Goal: Obtain resource: Download file/media

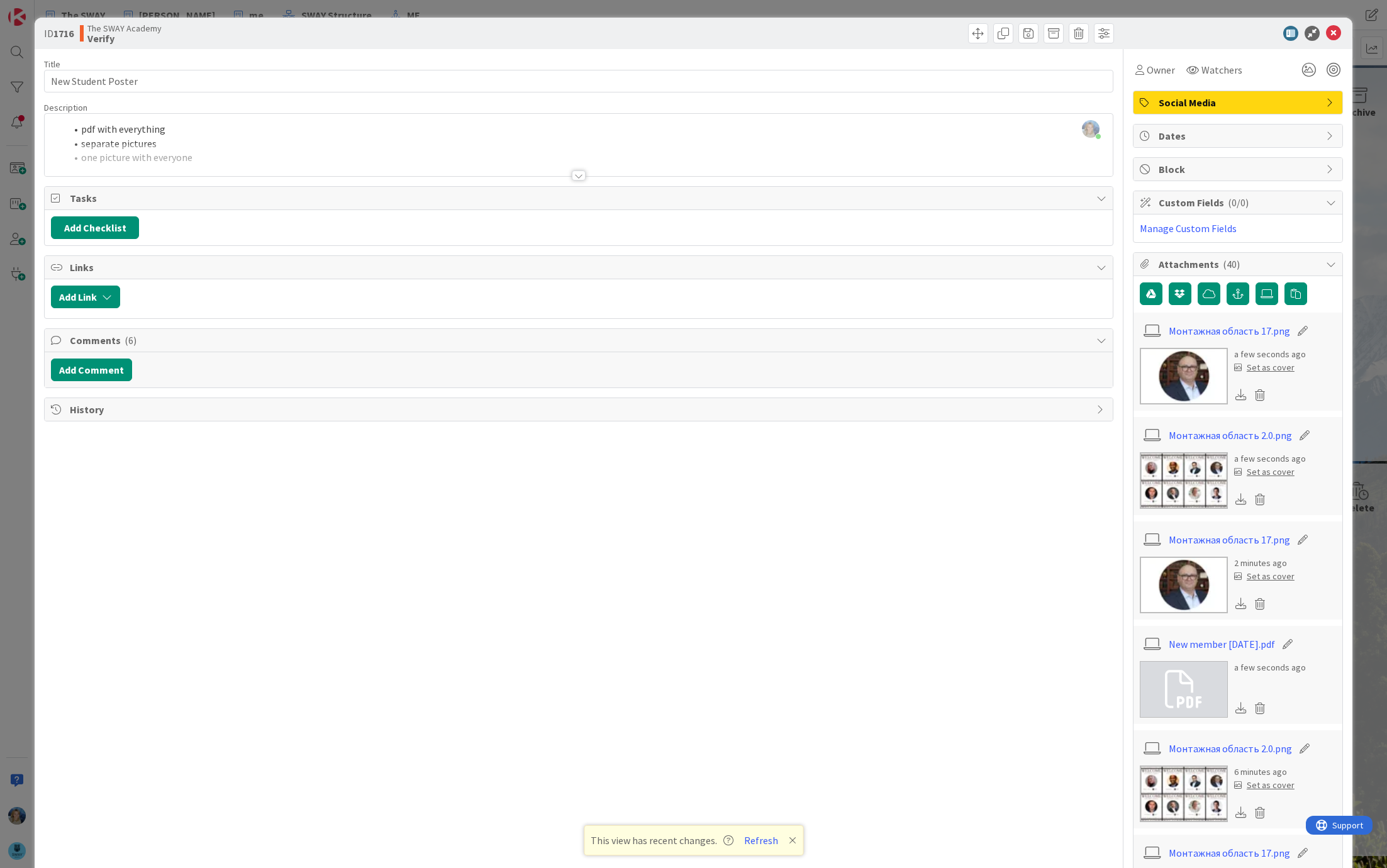
click at [1198, 470] on img at bounding box center [1184, 480] width 88 height 57
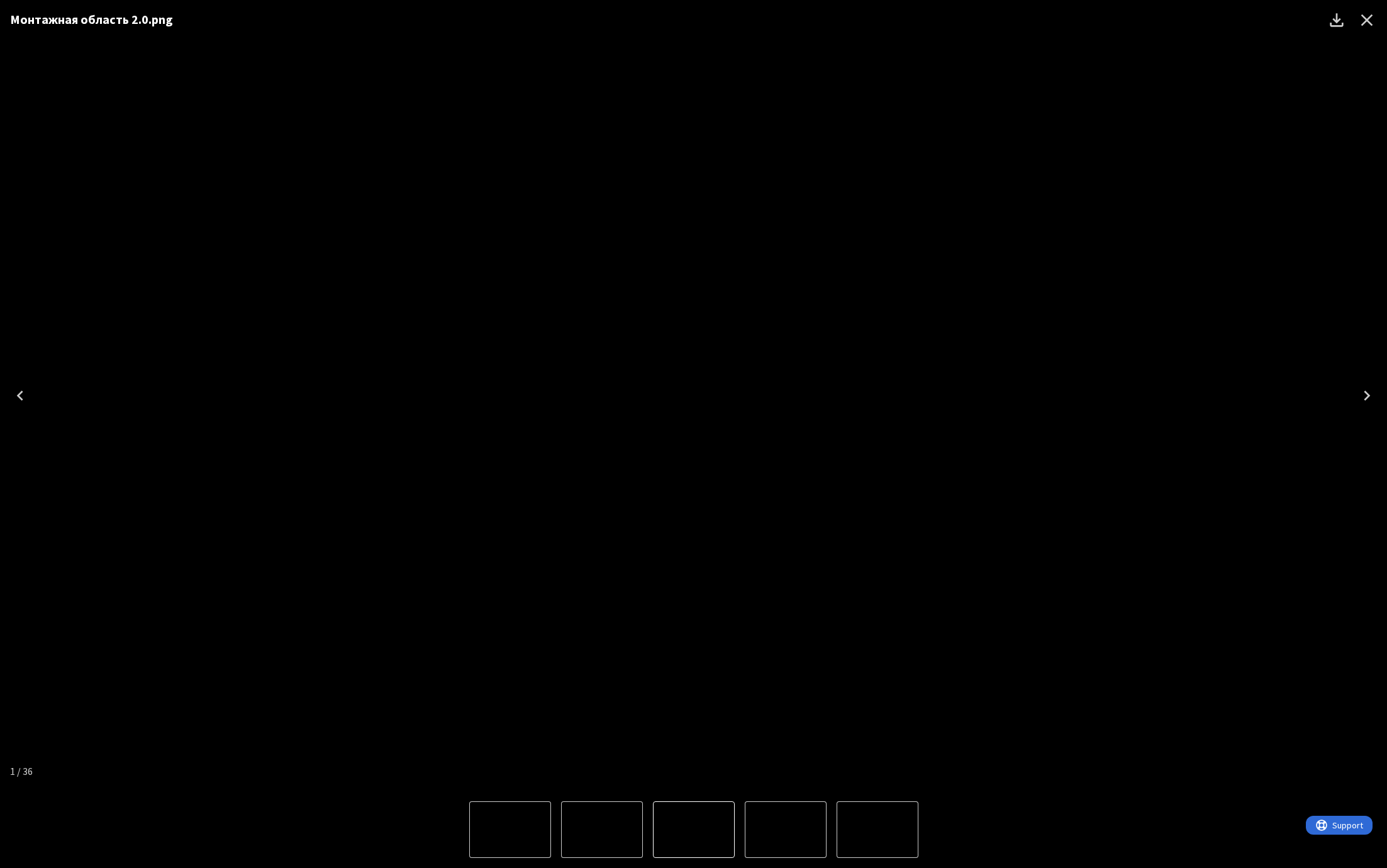
click at [1335, 20] on icon "Download" at bounding box center [1336, 20] width 13 height 13
click at [1151, 617] on div "Монтажная область 2.0.png" at bounding box center [693, 396] width 1387 height 791
click at [1362, 146] on div "Монтажная область 2.0.png" at bounding box center [693, 396] width 1387 height 791
click at [1369, 20] on icon "Close" at bounding box center [1367, 20] width 20 height 20
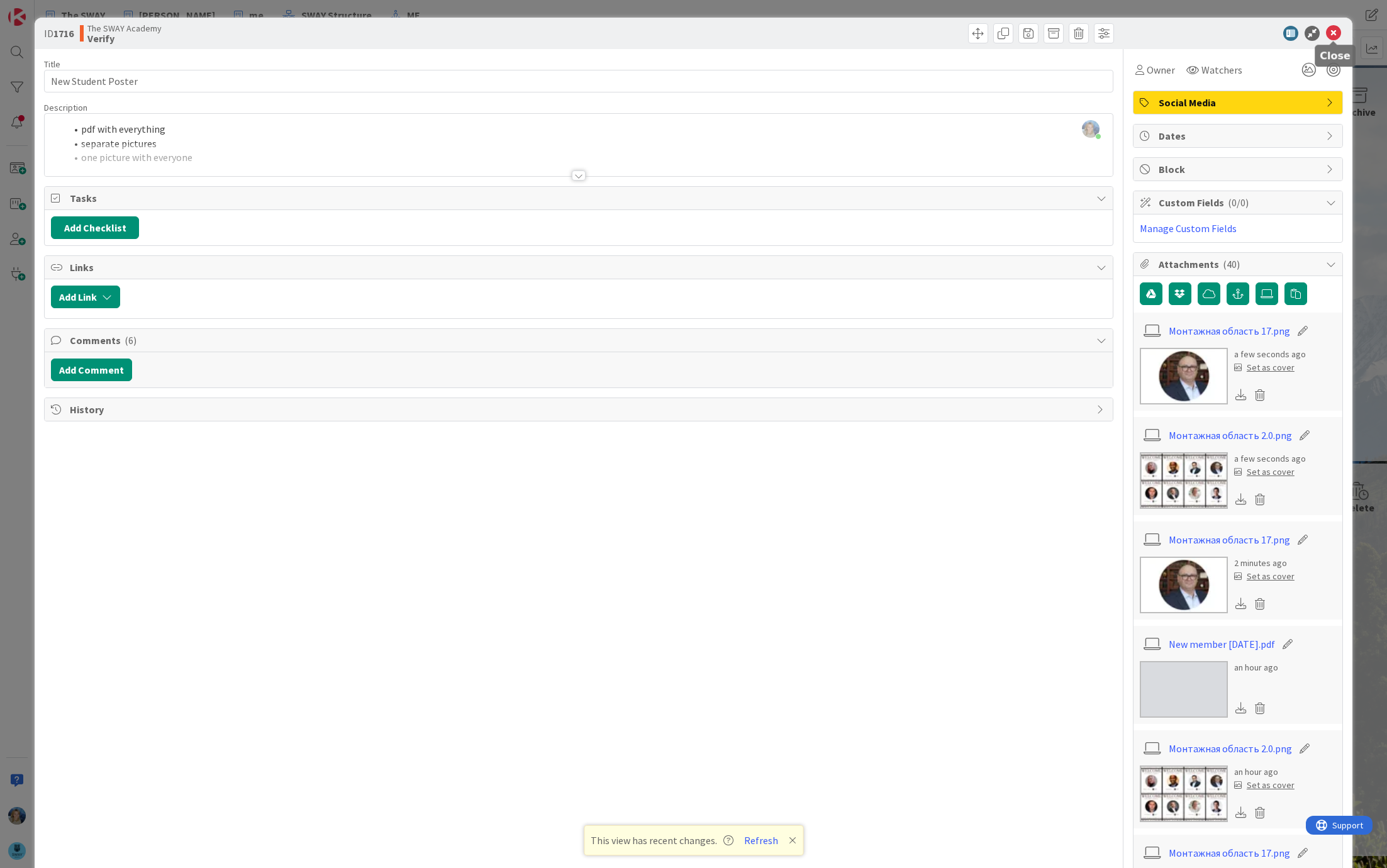
click at [1335, 35] on icon at bounding box center [1333, 33] width 15 height 15
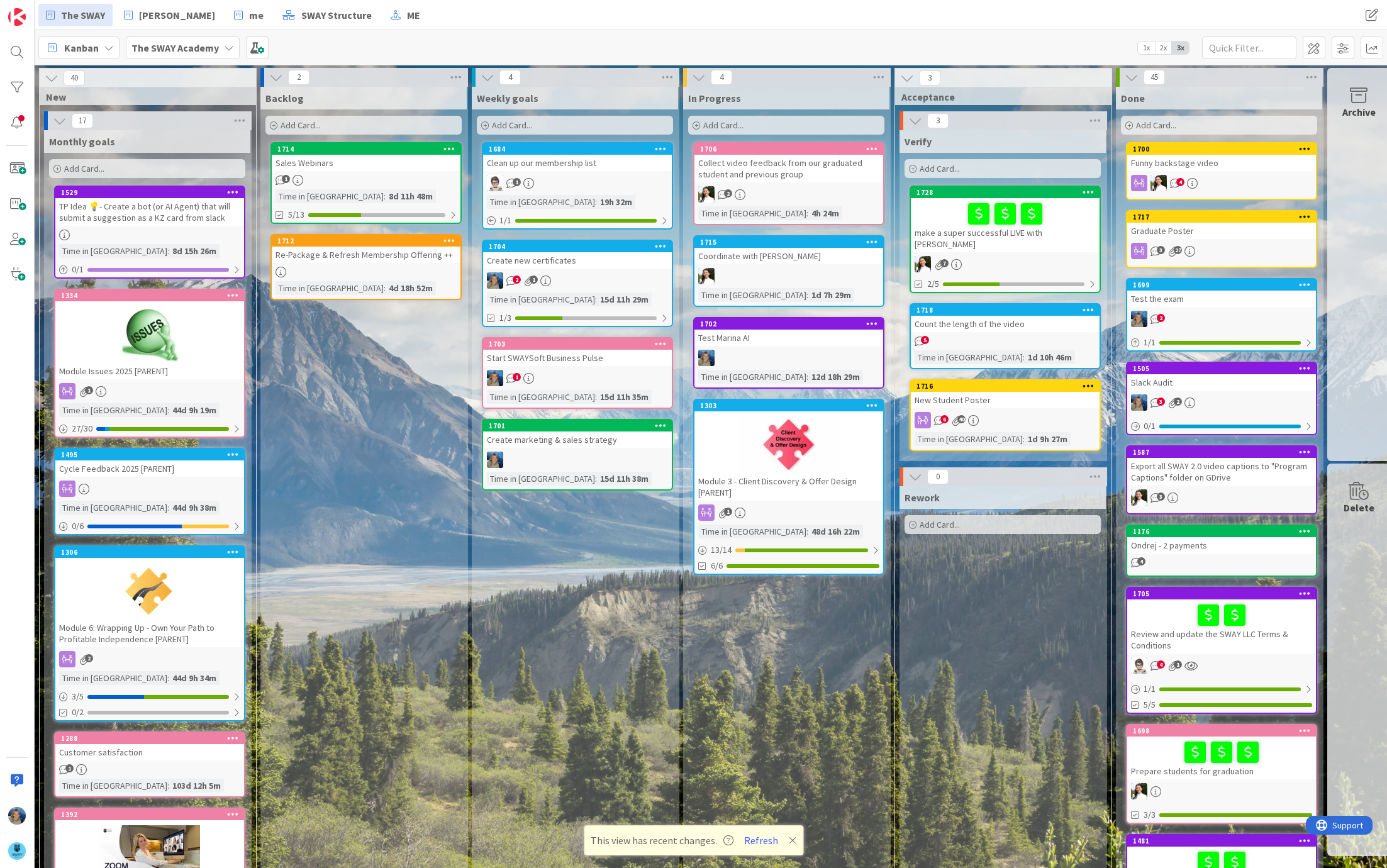
click at [936, 226] on div "make a super successful LIVE with [PERSON_NAME]" at bounding box center [1005, 225] width 189 height 54
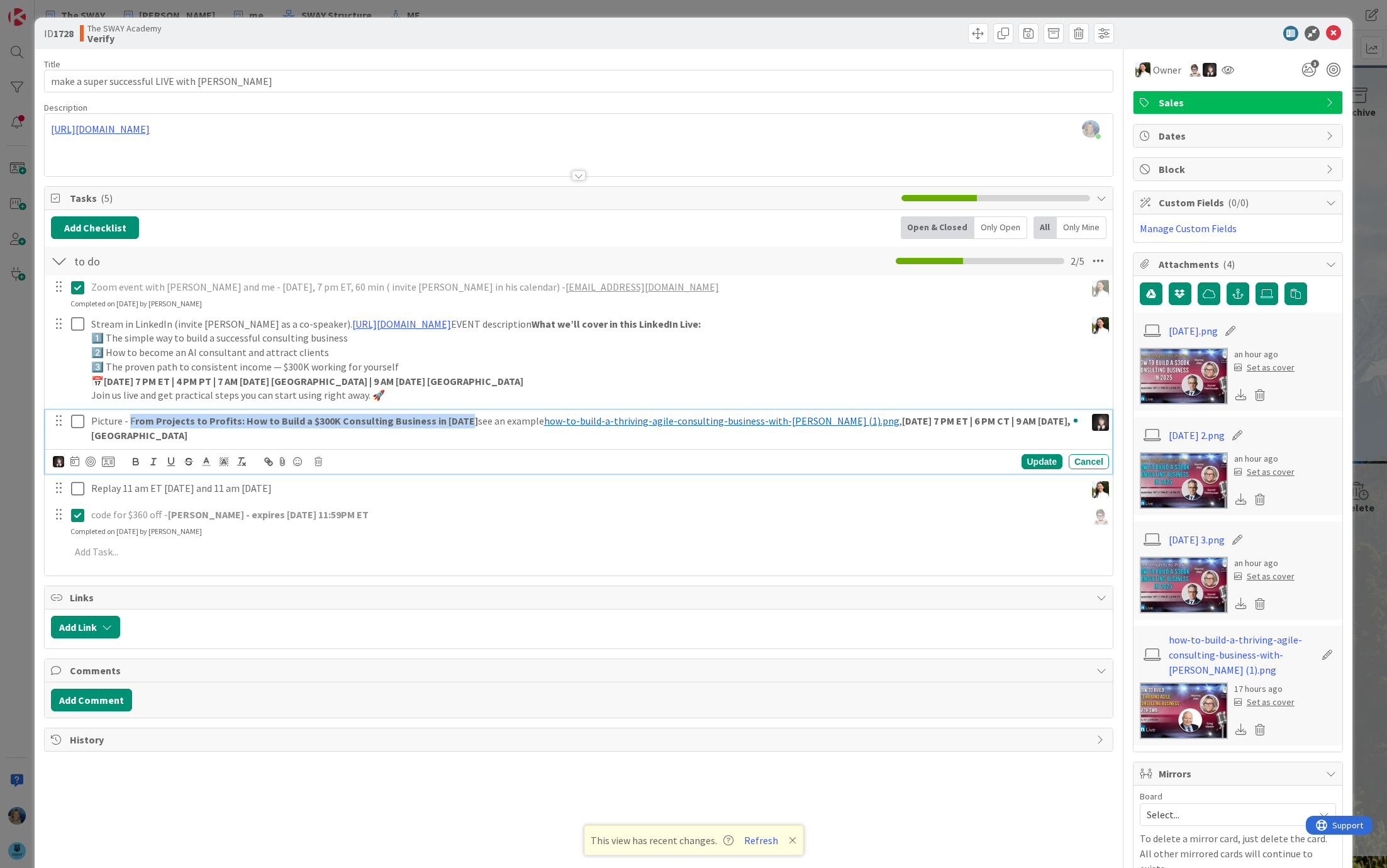
drag, startPoint x: 129, startPoint y: 416, endPoint x: 457, endPoint y: 416, distance: 328.0
click at [457, 416] on p "Picture - F rom Projects to Profits: How to Build a $300K Consulting Business i…" at bounding box center [586, 428] width 990 height 28
copy p "F rom Projects to Profits: How to Build a $300K Consulting Business in [DATE]"
click at [1174, 374] on img at bounding box center [1184, 376] width 88 height 57
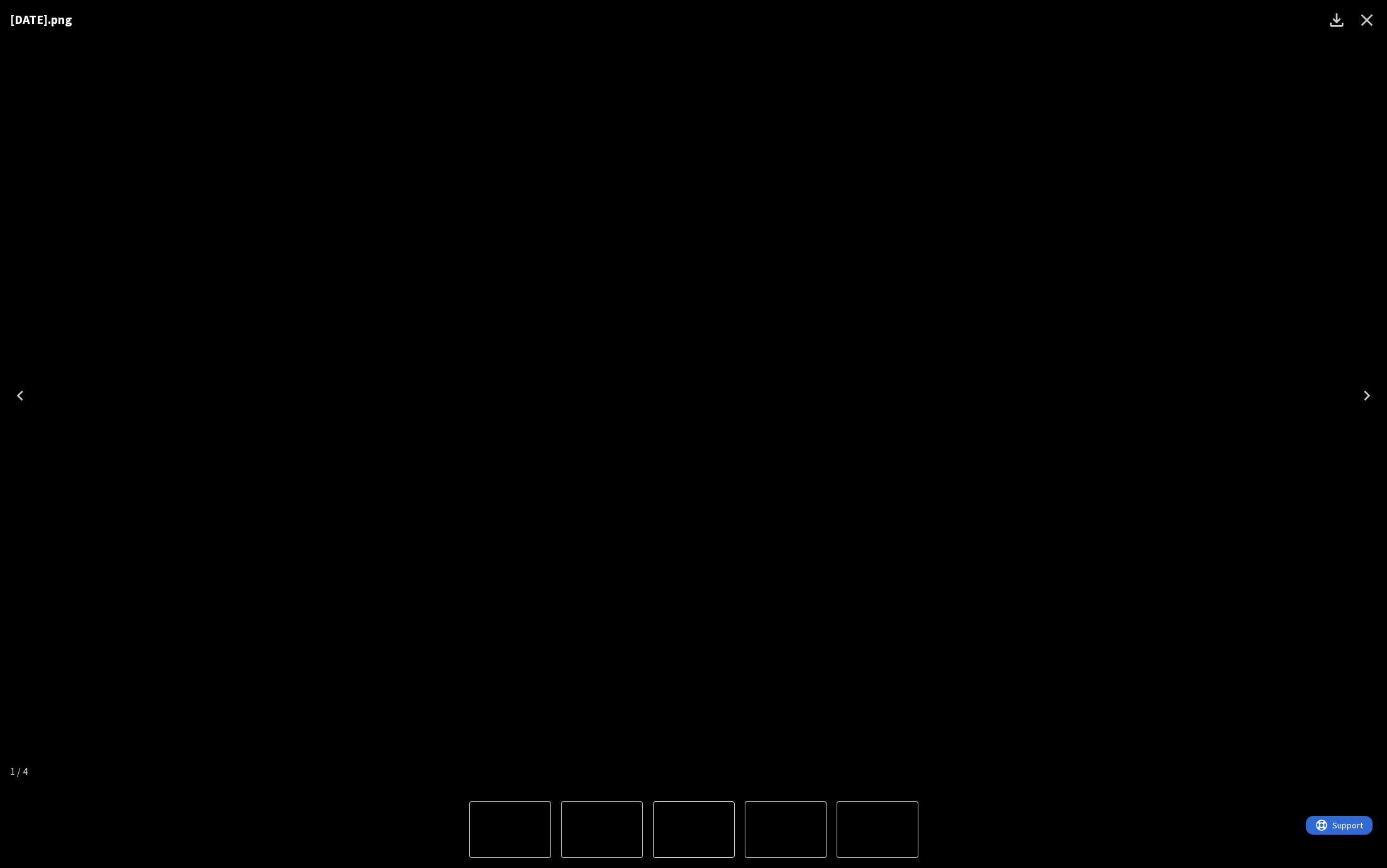
click at [1339, 18] on icon "Download" at bounding box center [1337, 20] width 20 height 20
click at [57, 207] on div "[DATE].png" at bounding box center [693, 396] width 1387 height 791
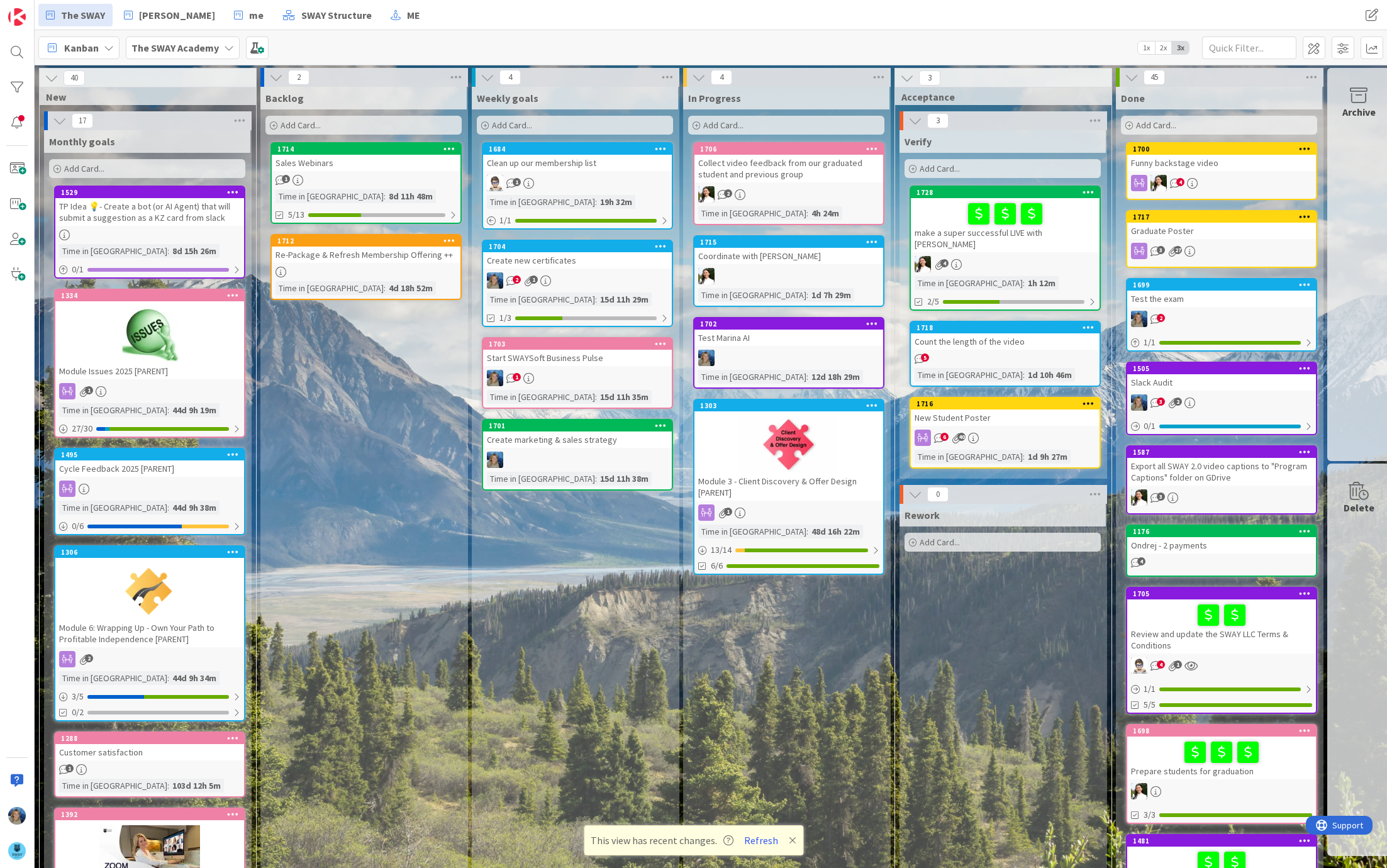
click at [939, 220] on div at bounding box center [1005, 213] width 181 height 26
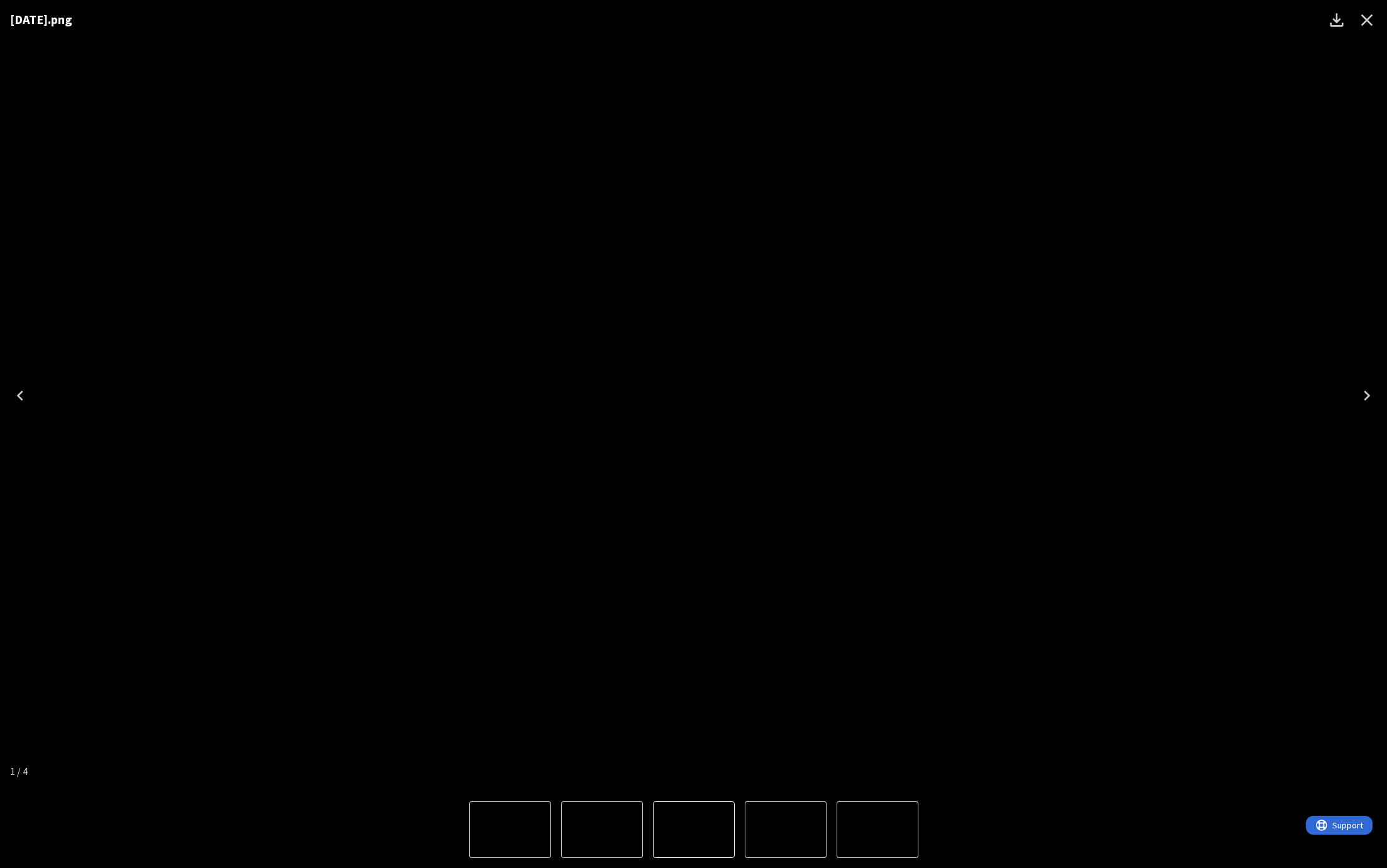
click at [1370, 18] on icon "Close" at bounding box center [1367, 20] width 20 height 20
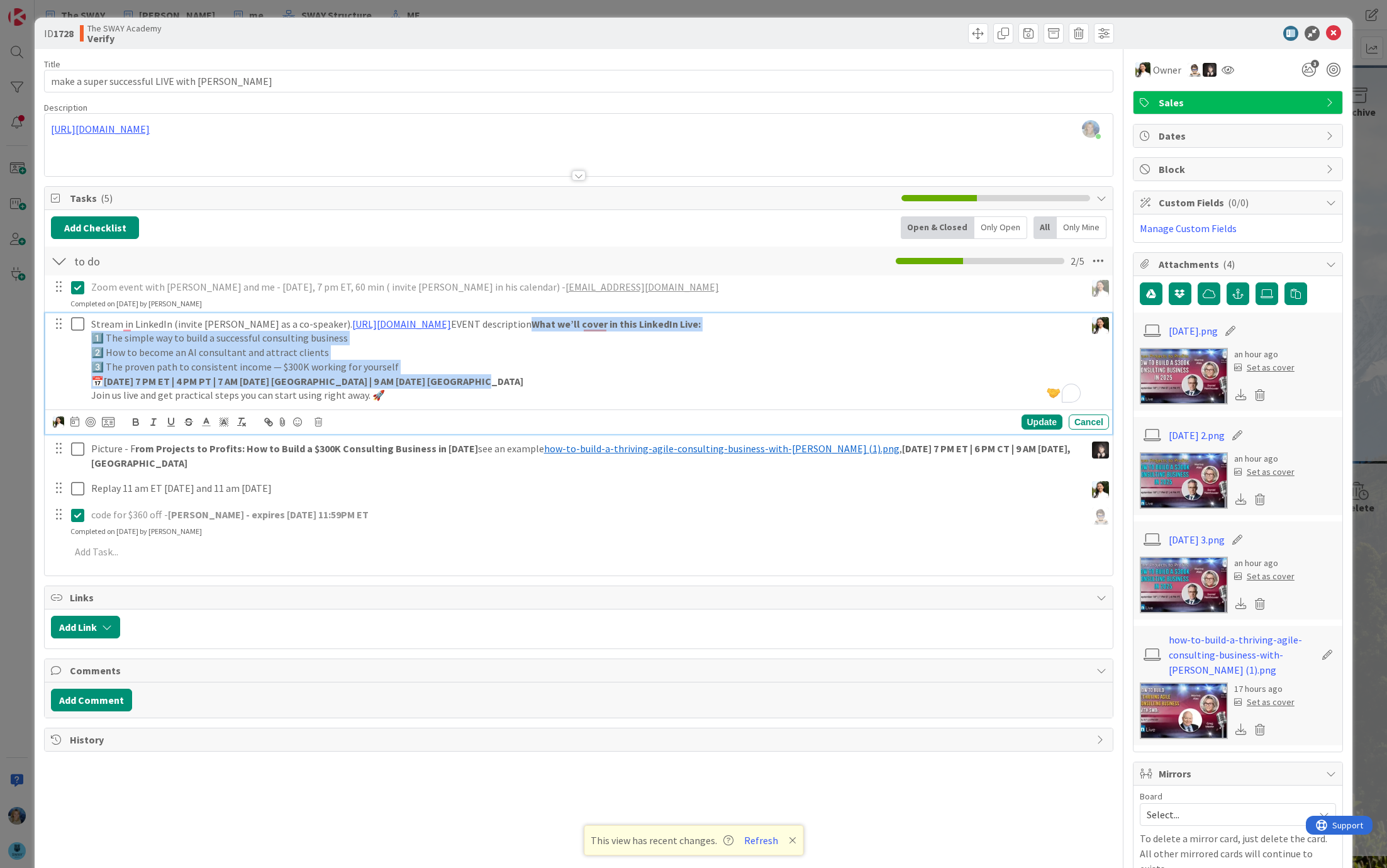
drag, startPoint x: 584, startPoint y: 319, endPoint x: 589, endPoint y: 374, distance: 55.2
click at [589, 374] on div "Stream in LinkedIn (invite [PERSON_NAME] as a co-speaker). [URL][DOMAIN_NAME] E…" at bounding box center [586, 359] width 1000 height 93
copy div "What we’ll cover in this LinkedIn Live: 1️⃣ The simple way to build a successfu…"
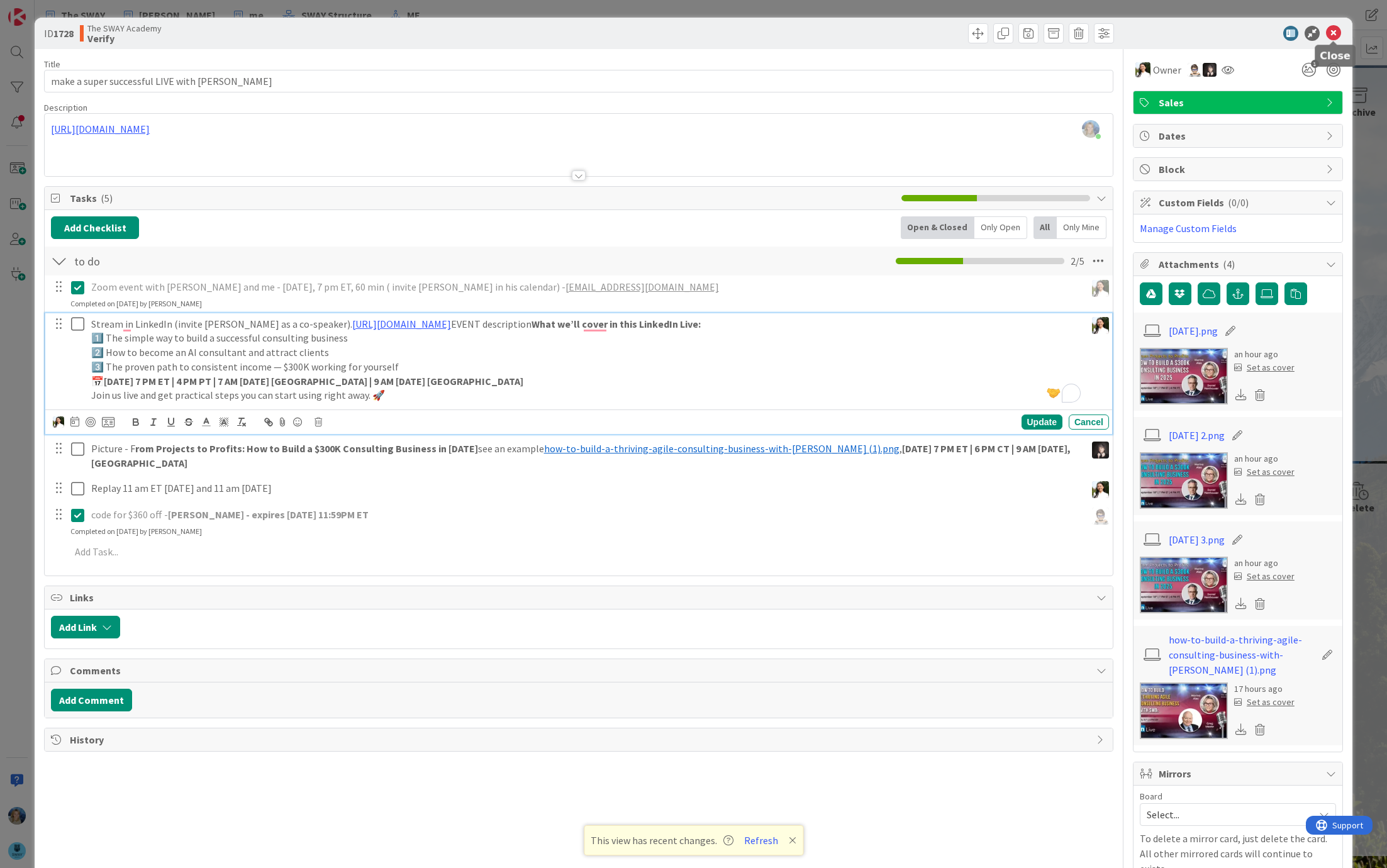
click at [1331, 30] on icon at bounding box center [1333, 33] width 15 height 15
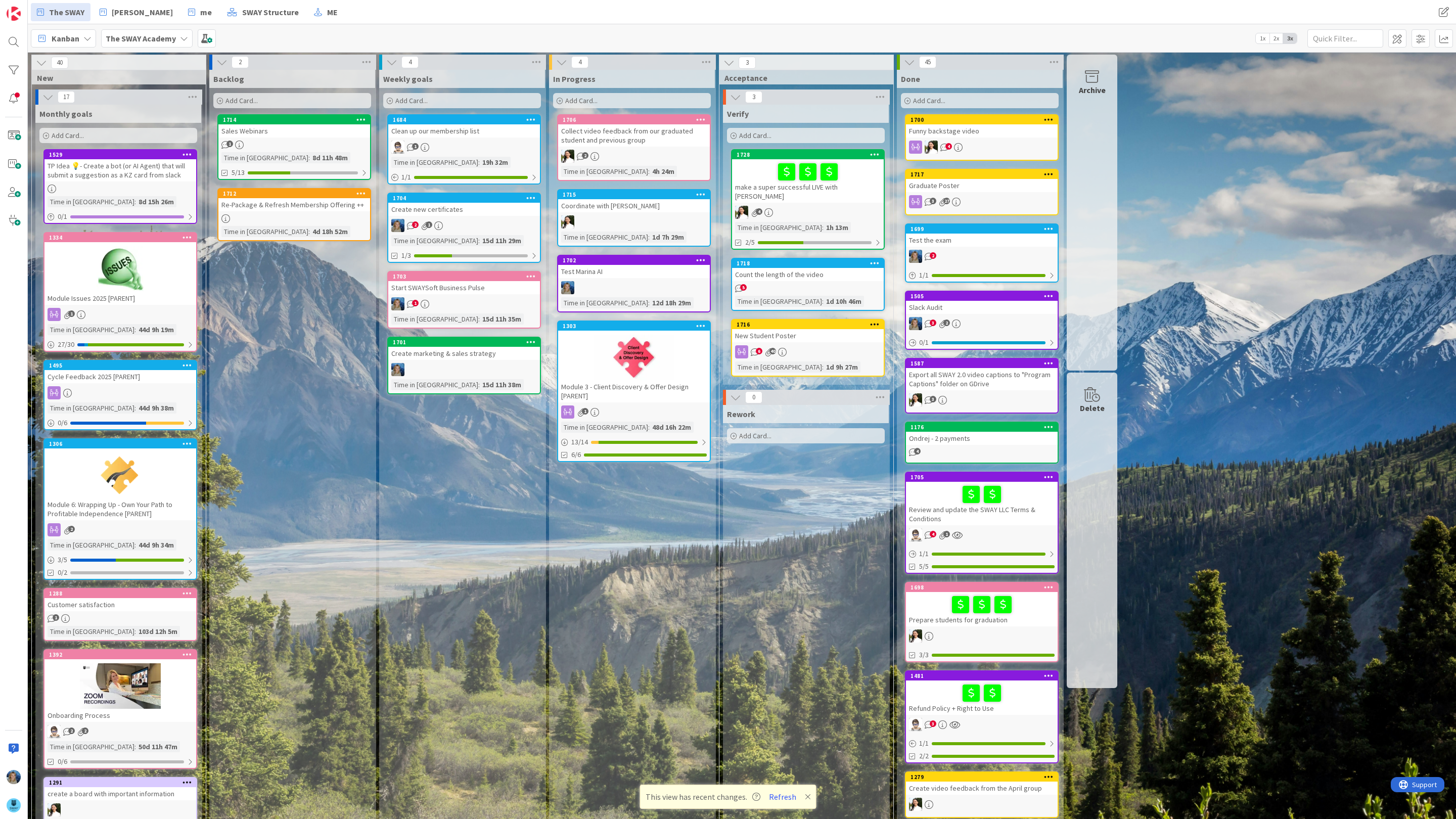
click at [795, 329] on div "New Student Poster" at bounding box center [808, 335] width 152 height 13
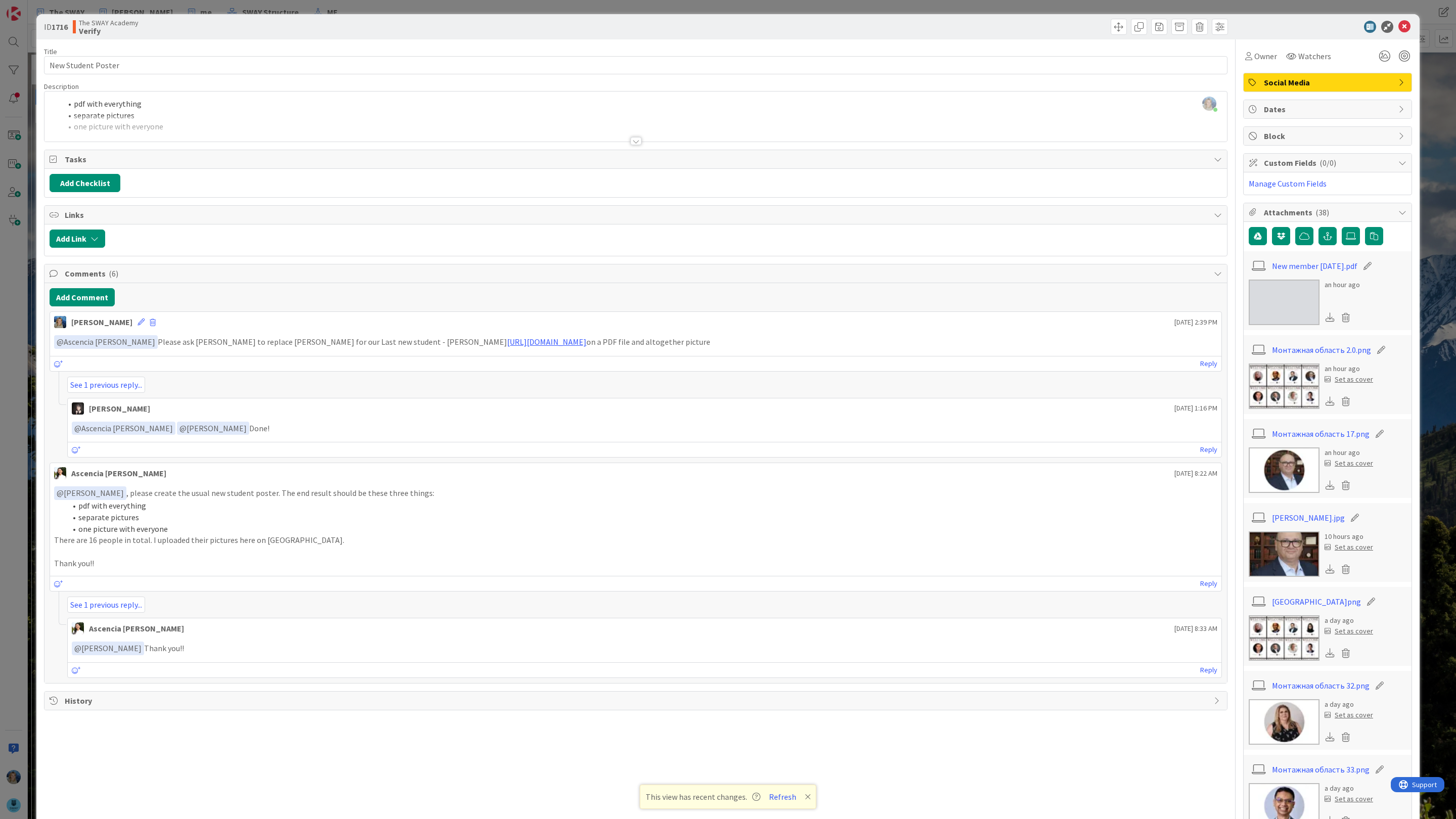
click at [1115, 383] on img at bounding box center [1284, 386] width 71 height 45
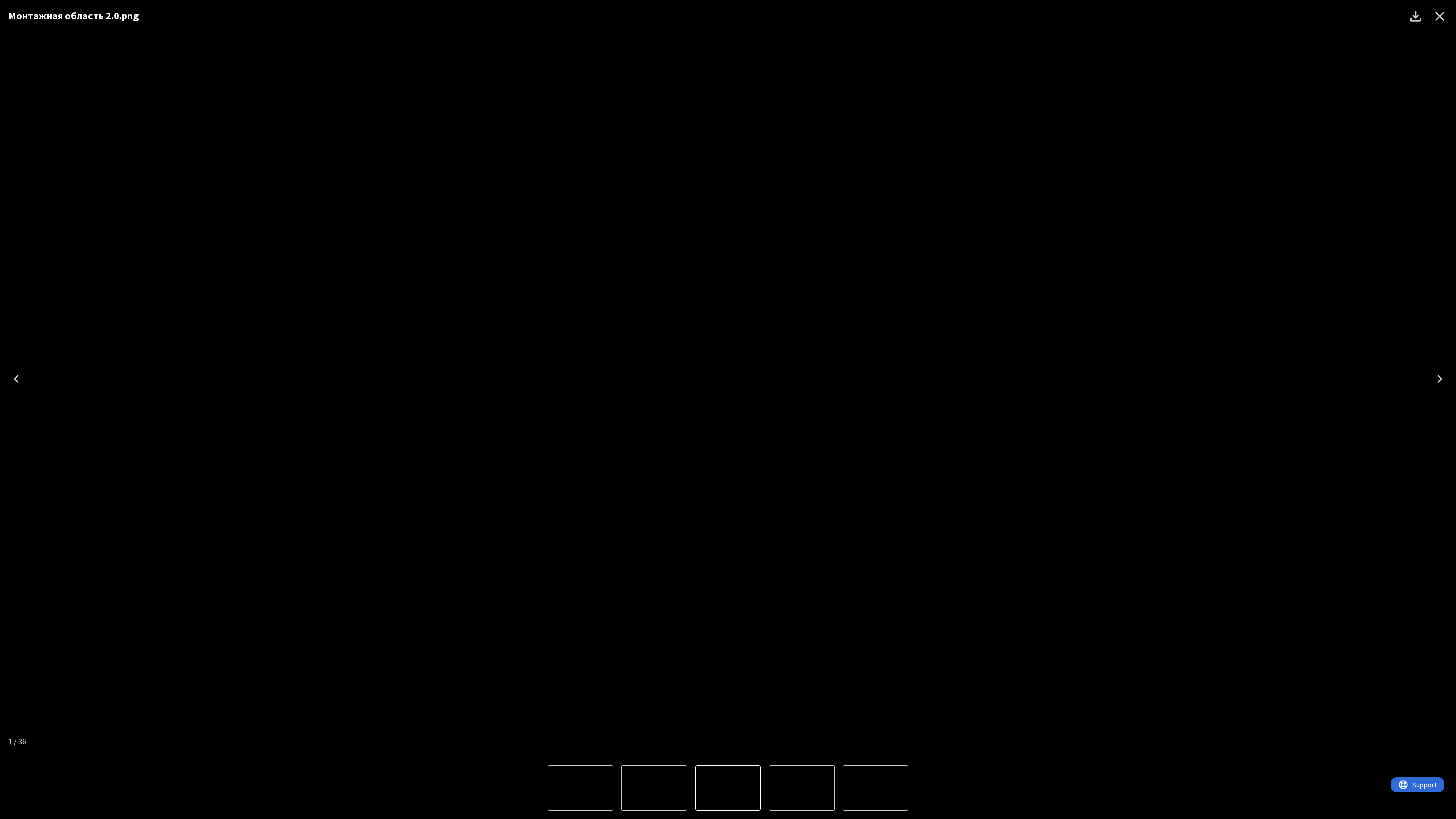
click at [1115, 14] on icon "Close" at bounding box center [1440, 16] width 16 height 16
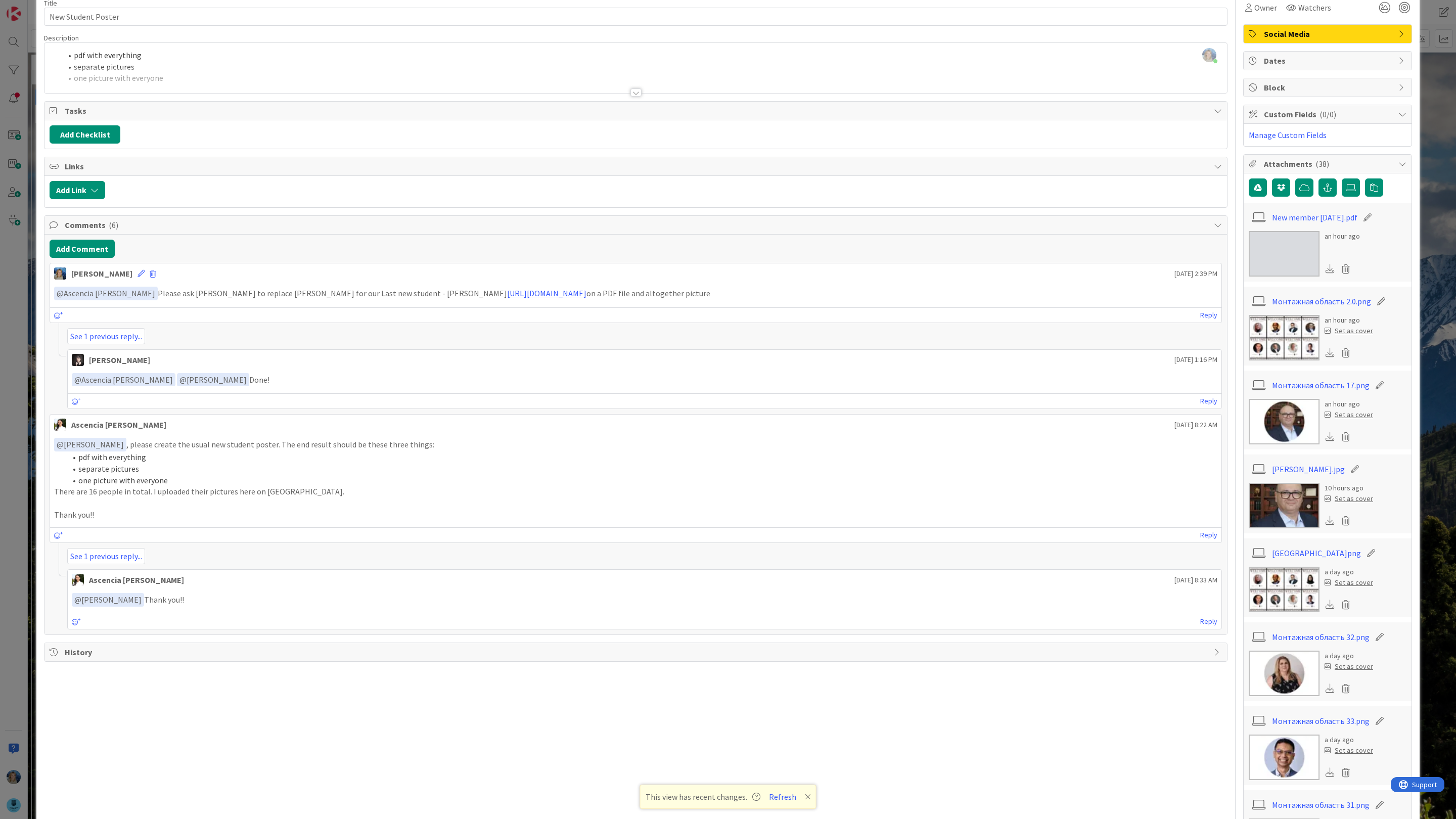
scroll to position [53, 0]
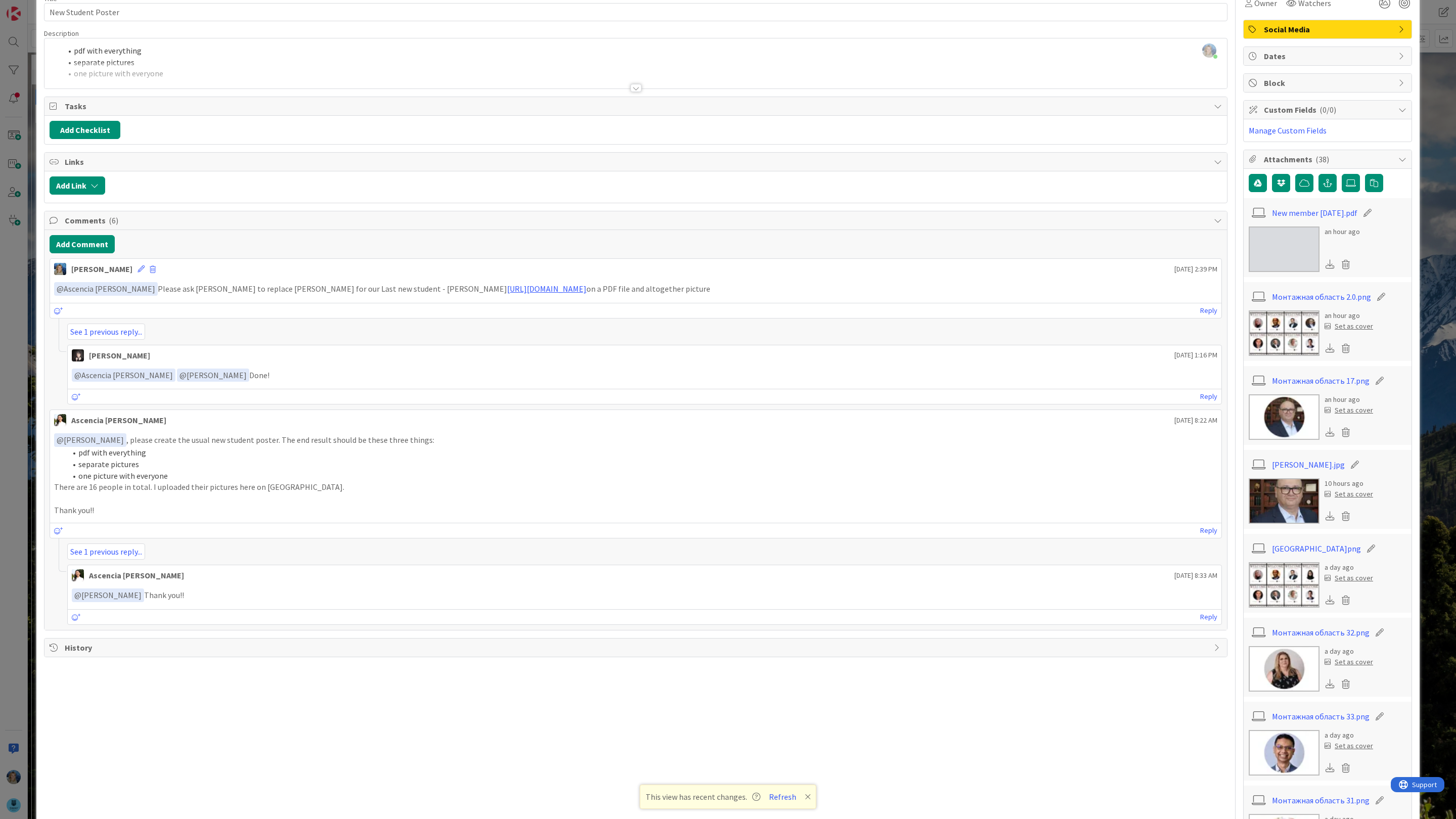
click at [355, 72] on div at bounding box center [635, 75] width 1183 height 26
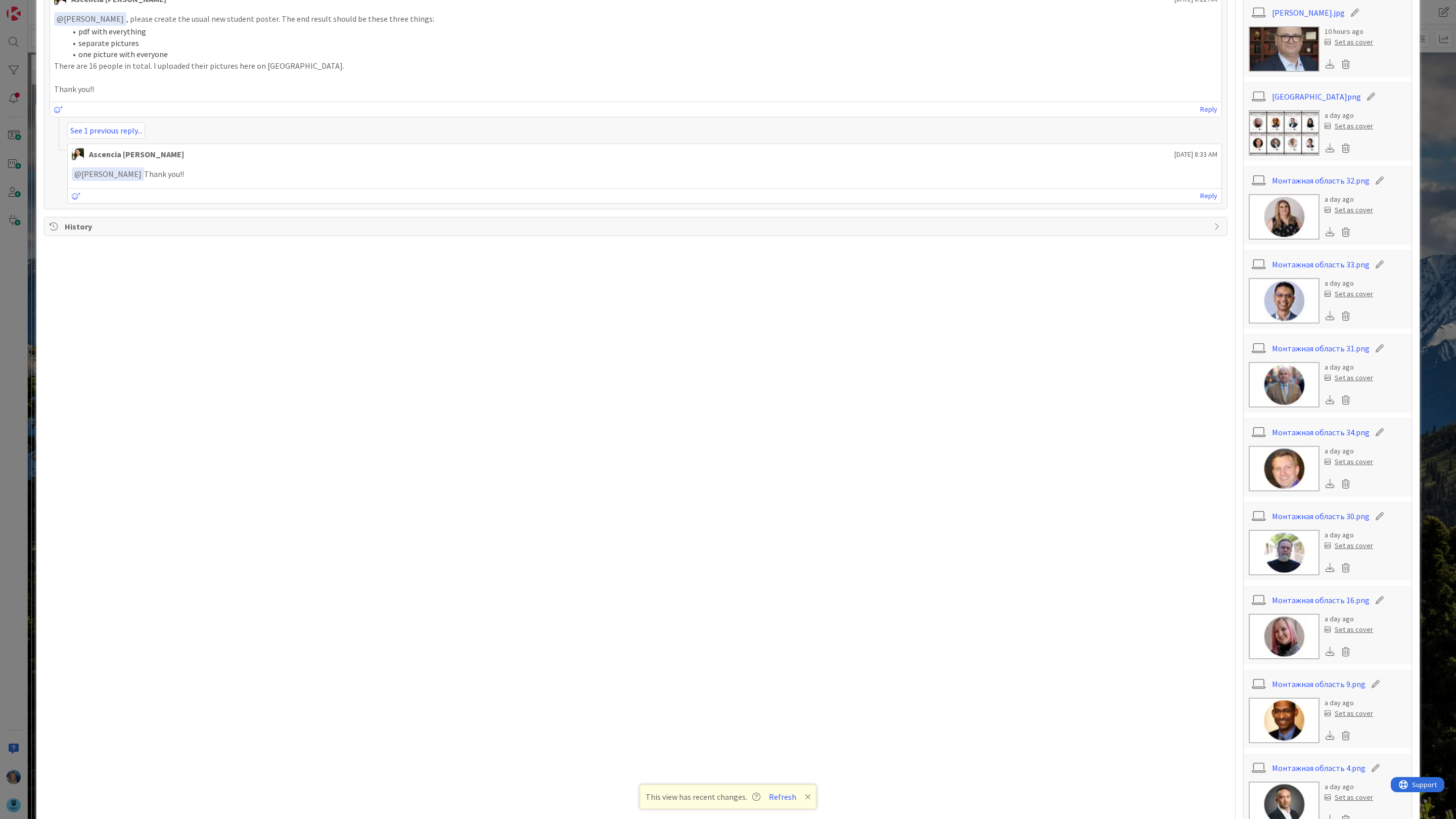
scroll to position [507, 0]
click at [1115, 553] on img at bounding box center [1284, 551] width 71 height 45
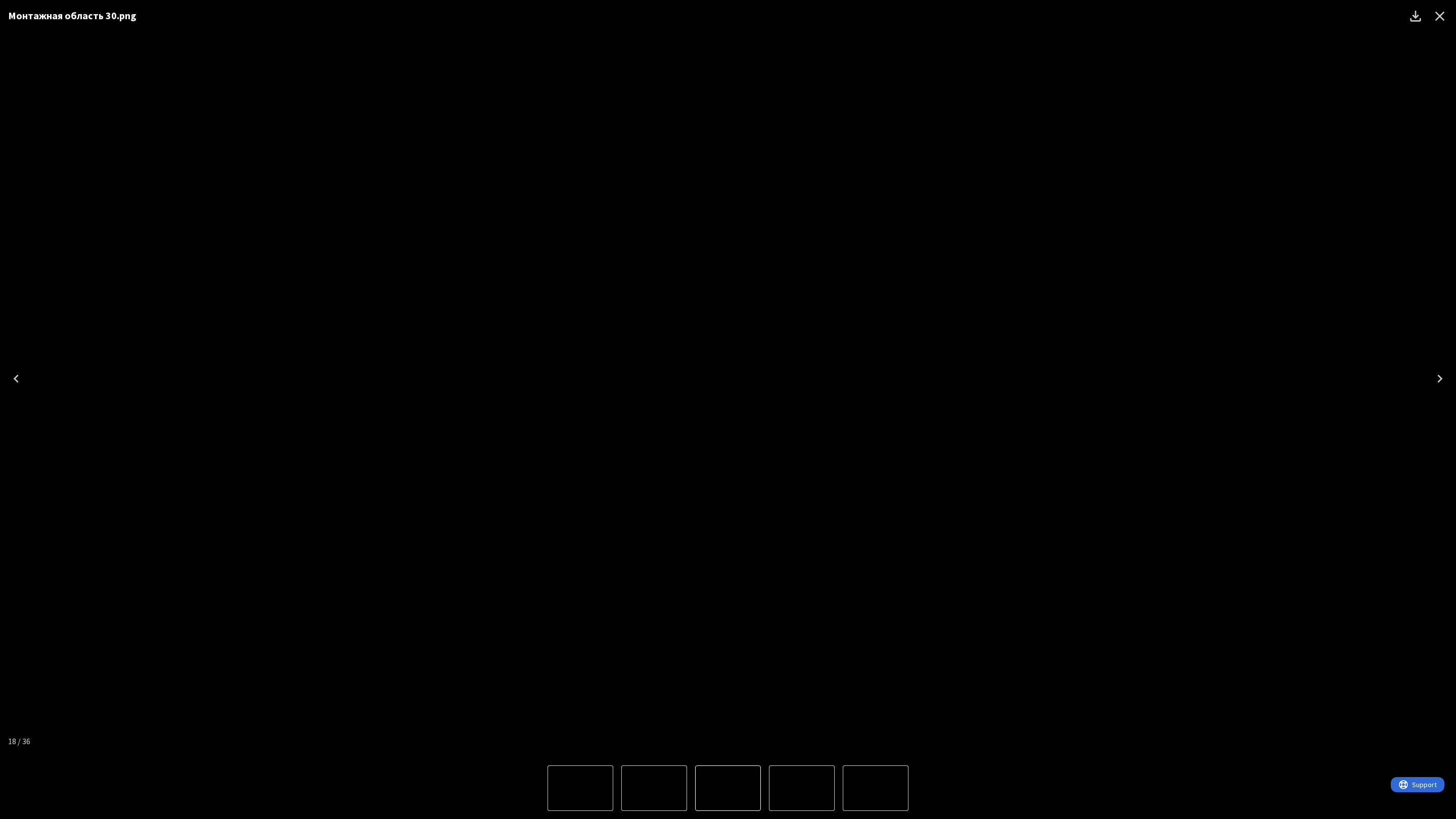
click at [1115, 16] on icon "Close" at bounding box center [1440, 16] width 10 height 10
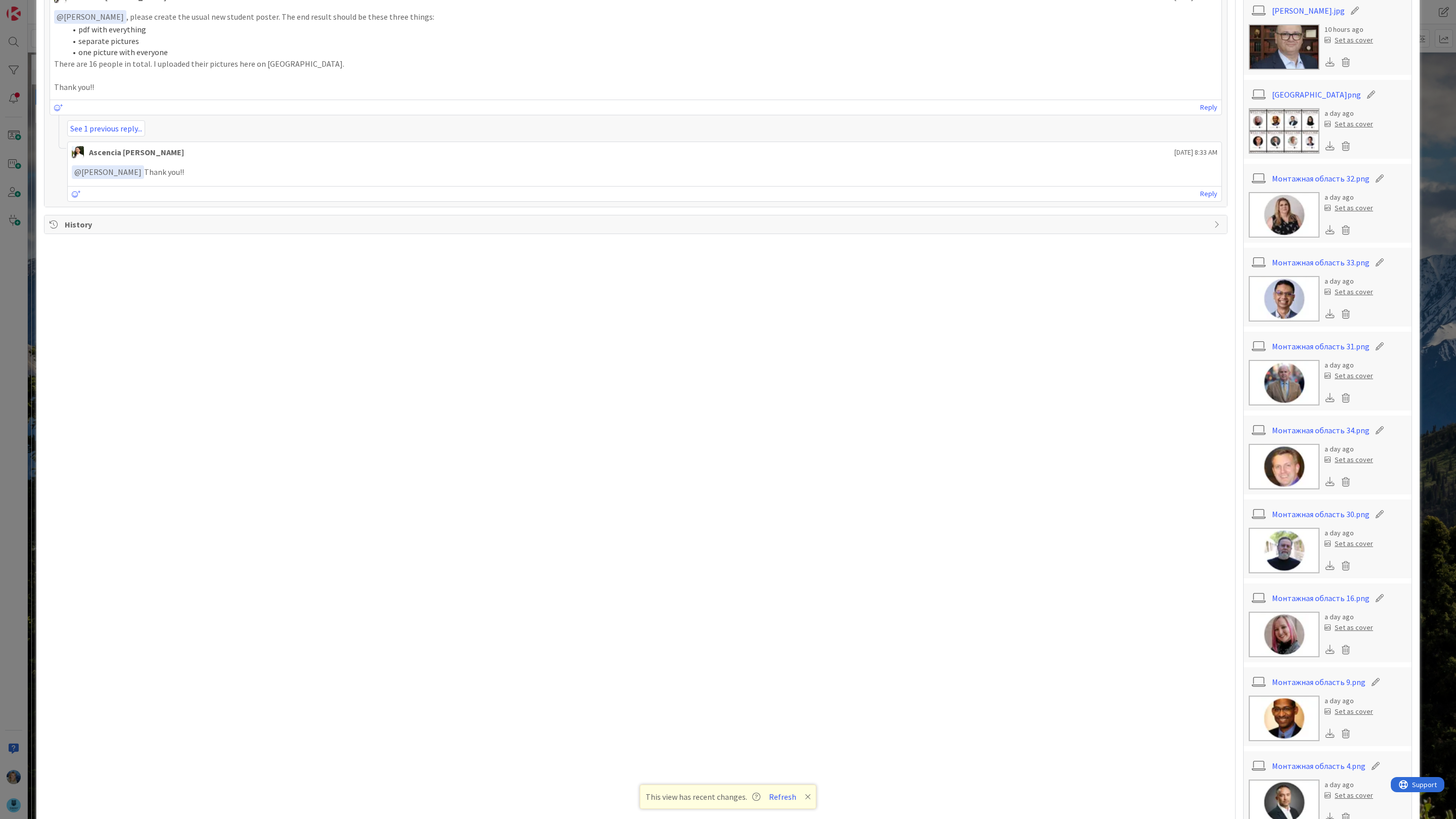
click at [1115, 127] on img at bounding box center [1284, 131] width 71 height 45
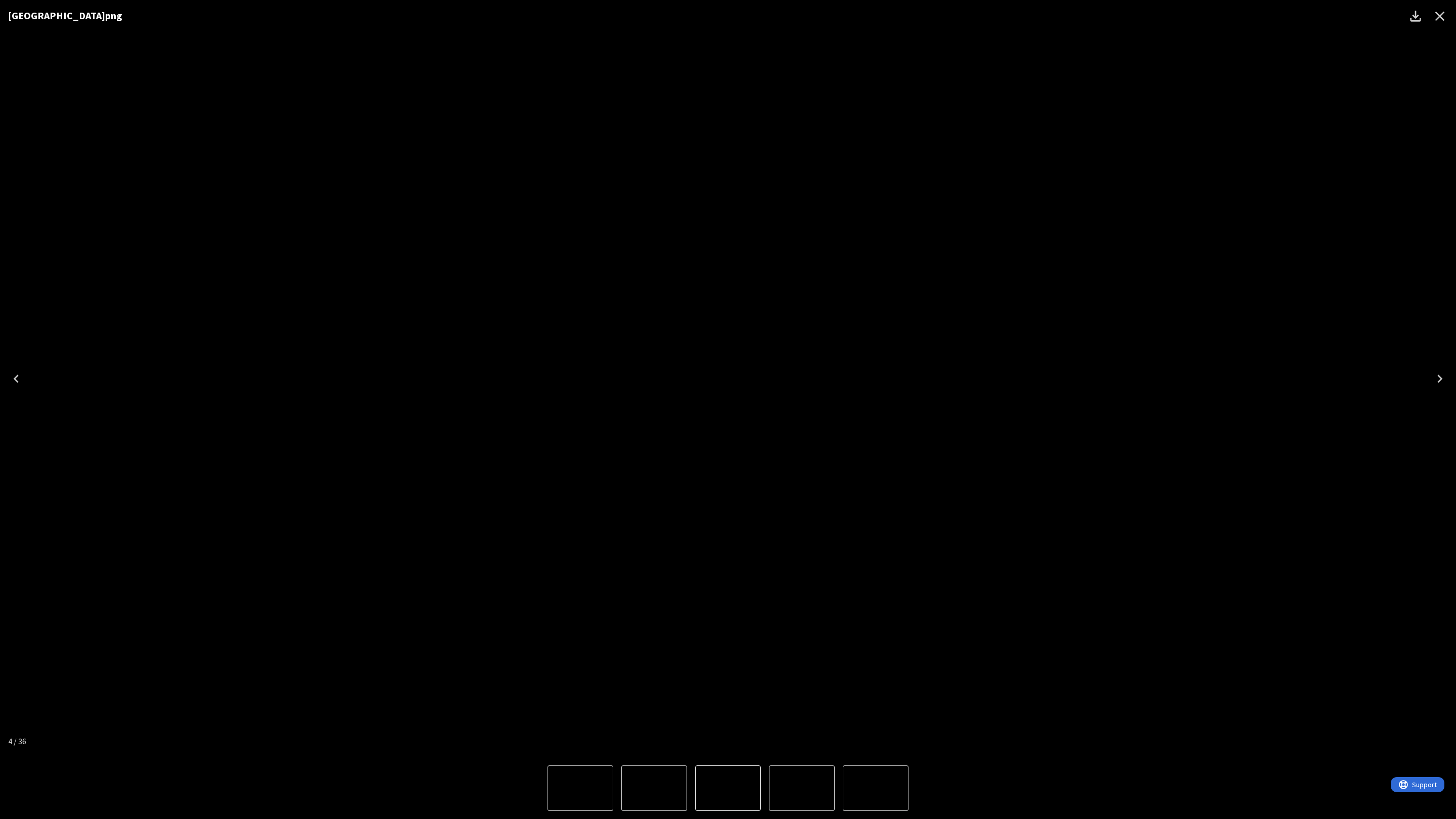
click at [1115, 16] on icon "Close" at bounding box center [1440, 16] width 10 height 10
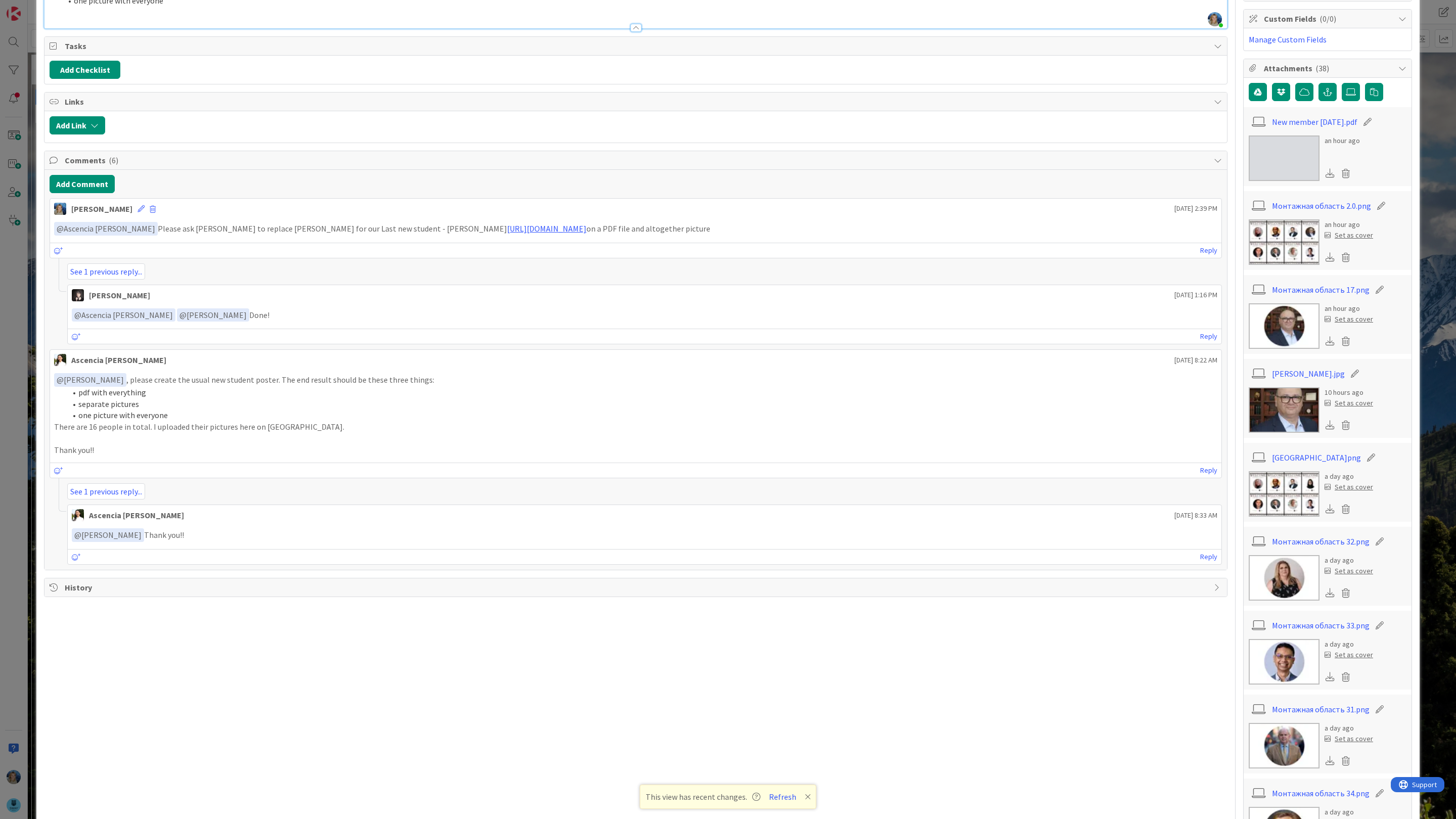
scroll to position [0, 0]
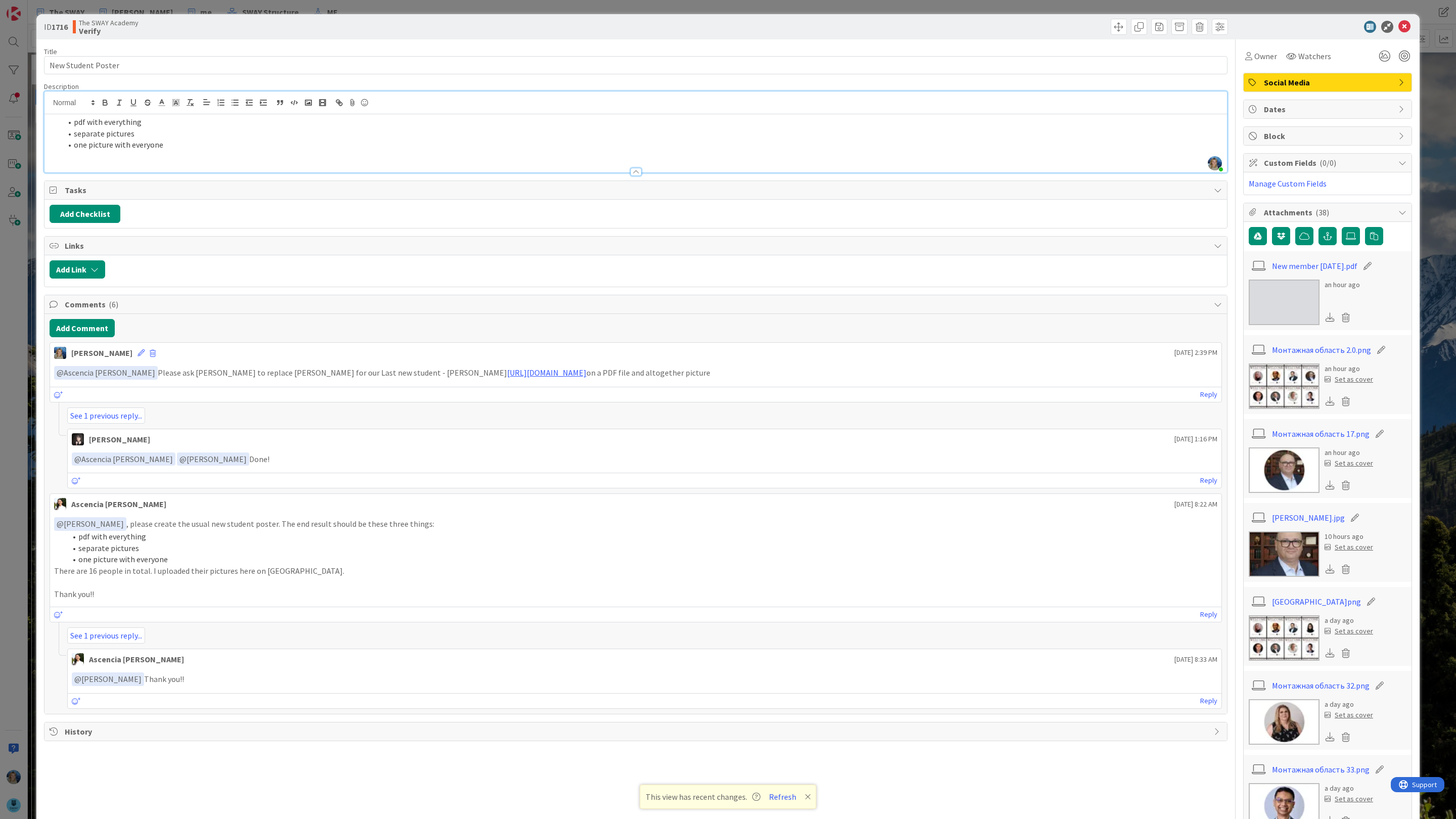
click at [1115, 385] on img at bounding box center [1284, 386] width 71 height 45
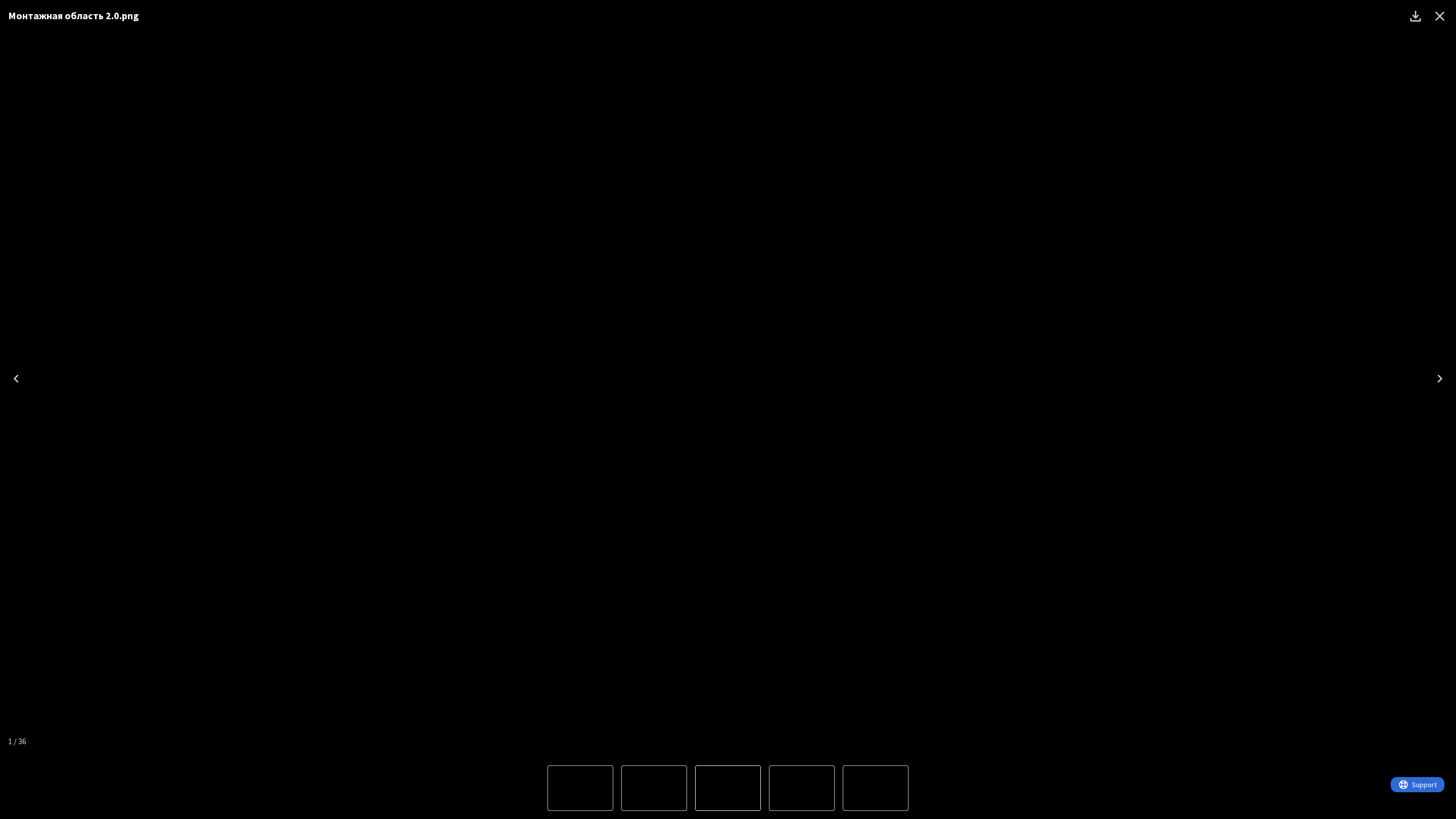
click at [1115, 15] on icon "Download" at bounding box center [1416, 16] width 16 height 16
